Goal: Check status: Check status

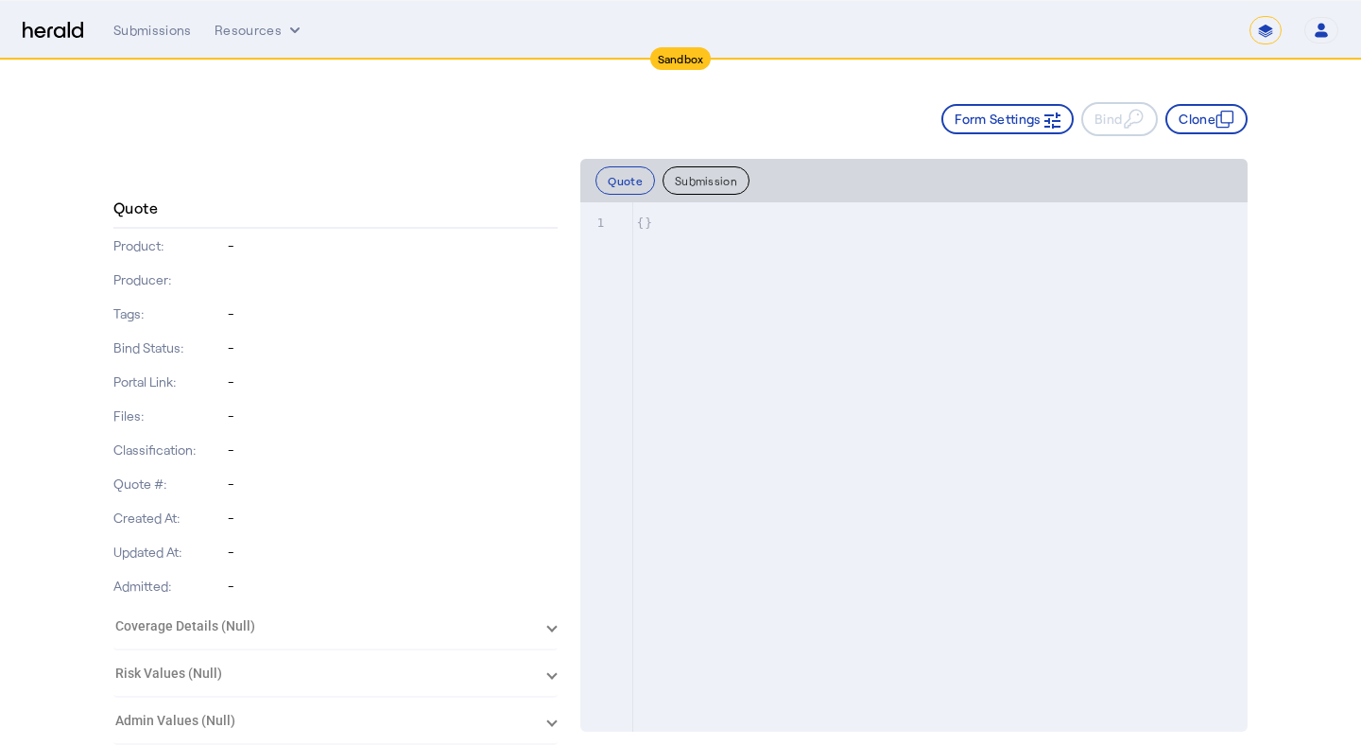
click at [1263, 22] on select "**********" at bounding box center [1265, 30] width 32 height 28
click at [1321, 25] on icon "button" at bounding box center [1321, 26] width 8 height 7
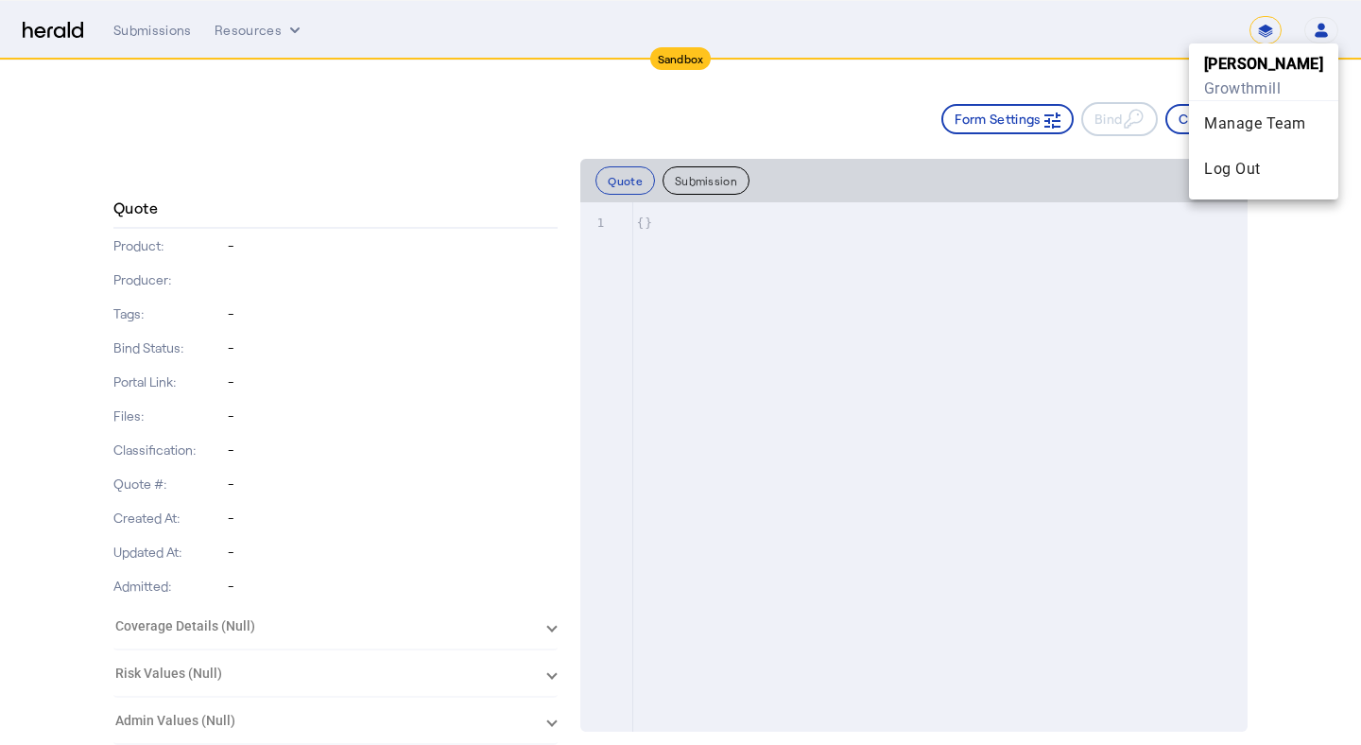
click at [1321, 25] on div at bounding box center [680, 372] width 1361 height 745
